Goal: Task Accomplishment & Management: Manage account settings

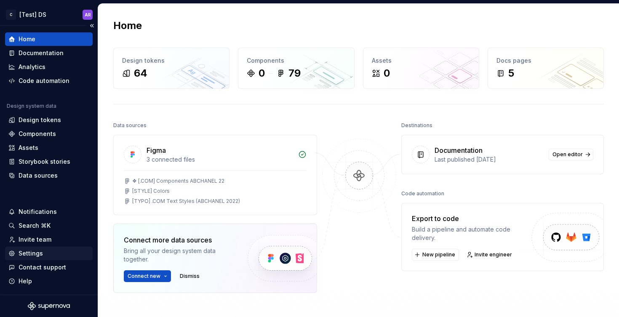
click at [36, 249] on div "Settings" at bounding box center [49, 253] width 88 height 13
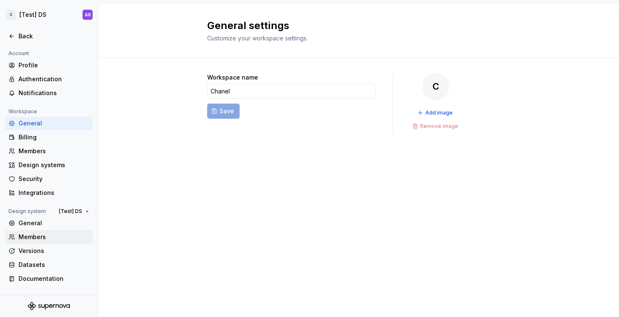
click at [36, 234] on div "Members" at bounding box center [54, 237] width 71 height 8
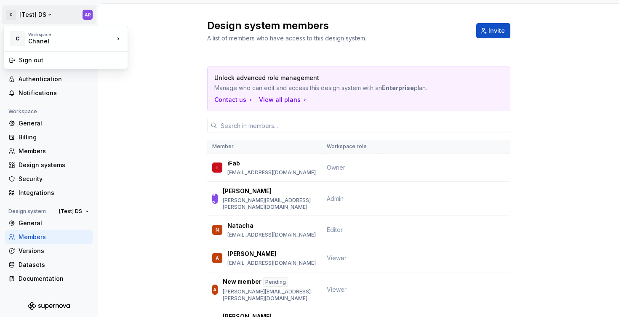
click at [38, 9] on html "C [Test] DS AR Back Account Profile Authentication Notifications Workspace Gene…" at bounding box center [309, 158] width 619 height 317
click at [40, 19] on html "C [Test] DS AR Back Account Profile Authentication Notifications Workspace Gene…" at bounding box center [309, 158] width 619 height 317
click at [26, 121] on div "General" at bounding box center [54, 123] width 71 height 8
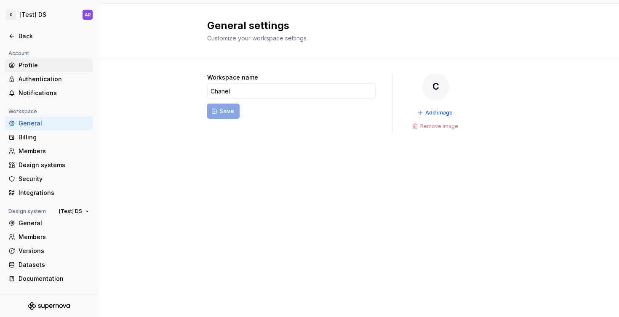
click at [22, 67] on div "Profile" at bounding box center [54, 65] width 71 height 8
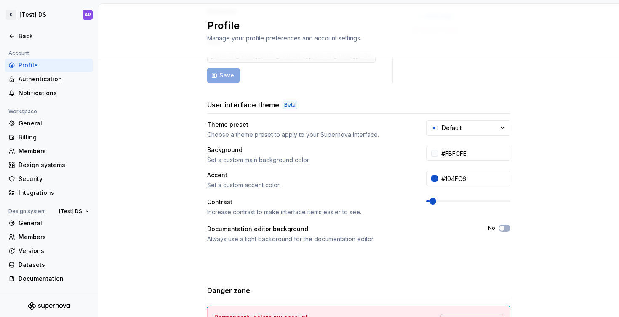
scroll to position [95, 0]
click at [50, 75] on div "Authentication" at bounding box center [54, 79] width 71 height 8
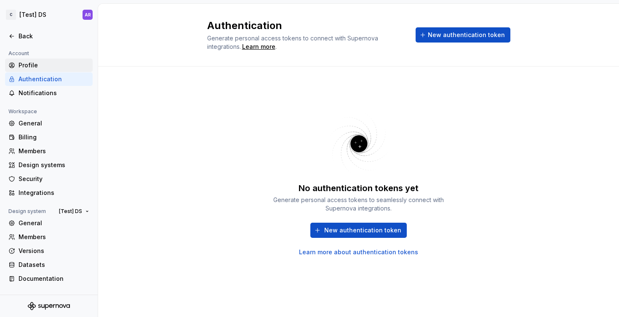
click at [48, 64] on div "Profile" at bounding box center [54, 65] width 71 height 8
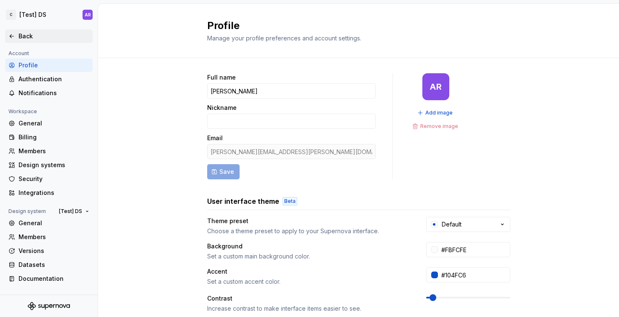
click at [11, 37] on icon at bounding box center [11, 36] width 7 height 7
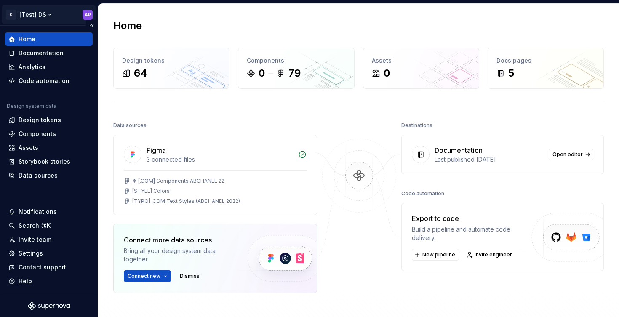
click at [90, 12] on html "C [Test] DS AR Home Documentation Analytics Code automation Design system data …" at bounding box center [309, 158] width 619 height 317
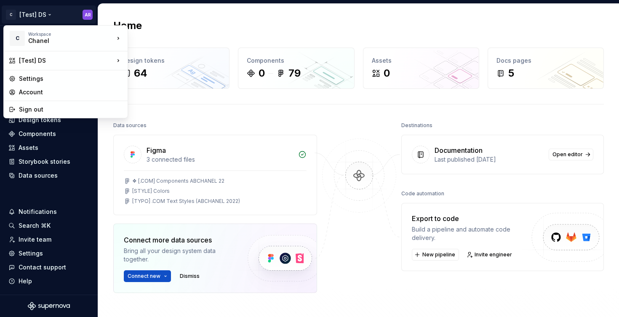
drag, startPoint x: 48, startPoint y: 79, endPoint x: 41, endPoint y: 90, distance: 13.0
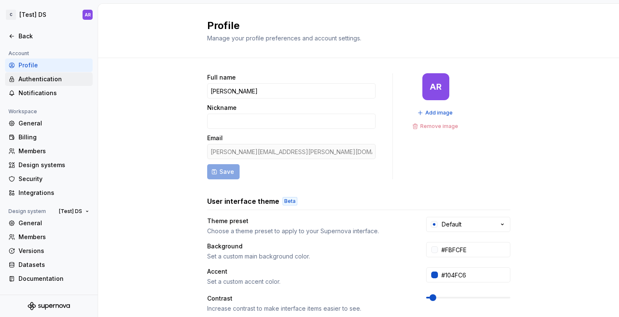
click at [46, 82] on div "Authentication" at bounding box center [54, 79] width 71 height 8
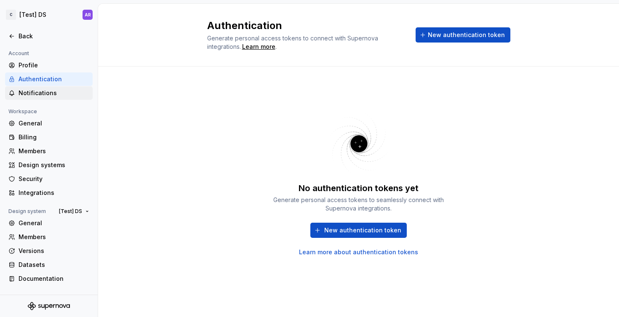
click at [42, 99] on div "Notifications" at bounding box center [49, 92] width 88 height 13
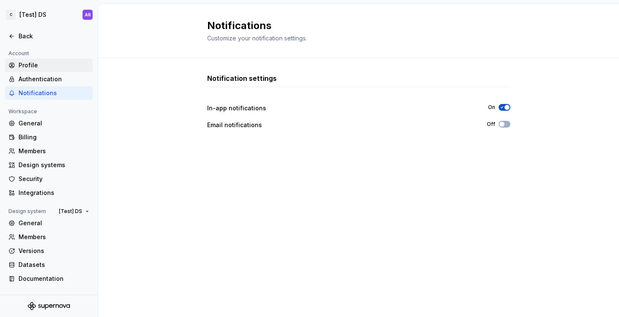
click at [22, 64] on div "Profile" at bounding box center [54, 65] width 71 height 8
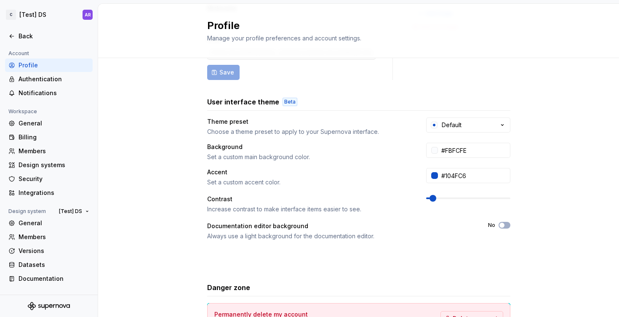
scroll to position [165, 0]
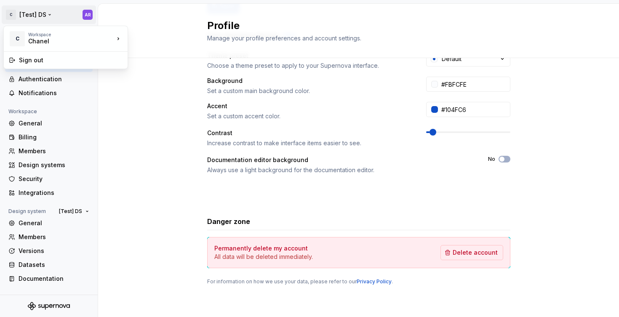
click at [24, 15] on html "C [Test] DS AR Back Account Profile Authentication Notifications Workspace Gene…" at bounding box center [309, 158] width 619 height 317
click at [27, 66] on div "Sign out" at bounding box center [65, 59] width 120 height 13
